Goal: Find specific page/section: Find specific page/section

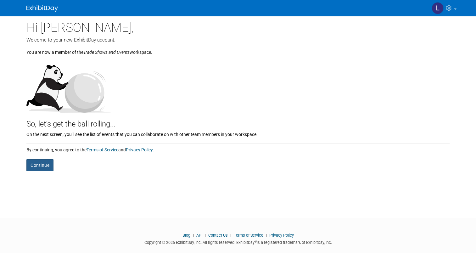
click at [40, 167] on button "Continue" at bounding box center [39, 165] width 27 height 12
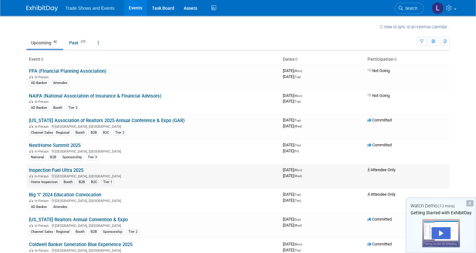
click at [64, 170] on link "Inspection Fuel Ultra 2025" at bounding box center [56, 171] width 54 height 6
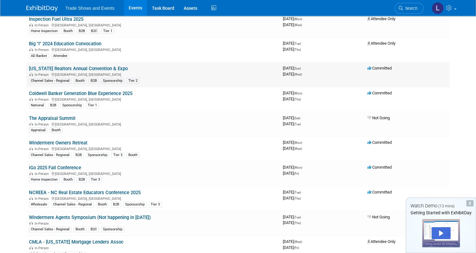
scroll to position [157, 0]
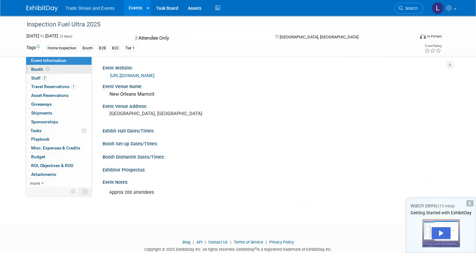
click at [48, 70] on link "Booth" at bounding box center [58, 69] width 65 height 9
